Goal: Task Accomplishment & Management: Manage account settings

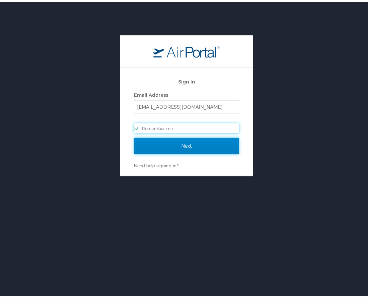
click at [200, 142] on input "Next" at bounding box center [186, 144] width 105 height 17
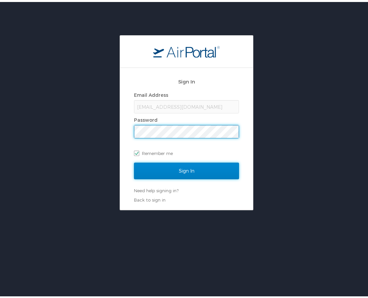
click at [192, 164] on input "Sign In" at bounding box center [186, 169] width 105 height 17
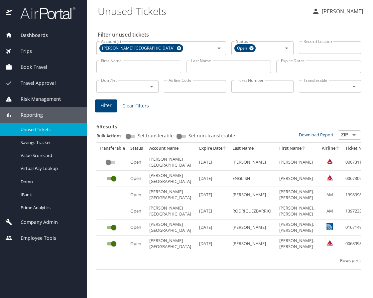
click at [197, 294] on div "Filter unused tickets Account(s) Antolin North America Account(s) Status Open S…" at bounding box center [230, 159] width 265 height 277
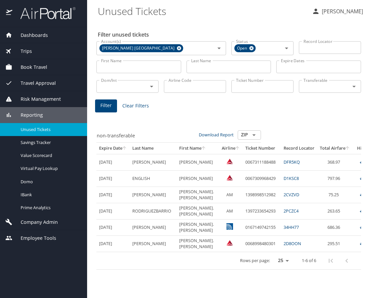
scroll to position [0, 120]
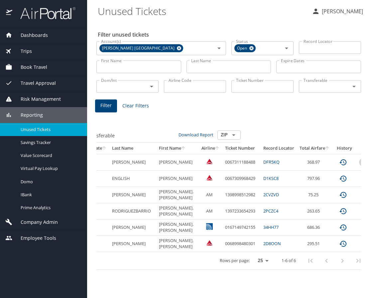
click at [359, 161] on icon "expand row" at bounding box center [363, 162] width 8 height 8
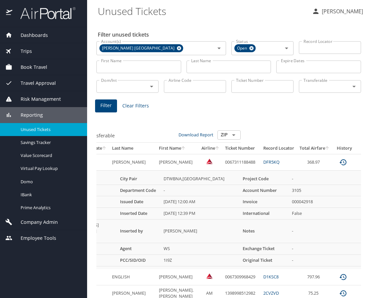
click at [225, 163] on td "0067311188488" at bounding box center [242, 162] width 38 height 16
click at [226, 162] on td "0067311188488" at bounding box center [242, 162] width 38 height 16
copy td "0067311188488"
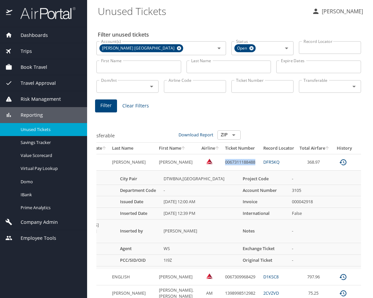
click at [349, 140] on div "6 Results Bulk Actions: Set transferable Set non-transferable Download Report Z…" at bounding box center [228, 241] width 265 height 254
